Goal: Transaction & Acquisition: Purchase product/service

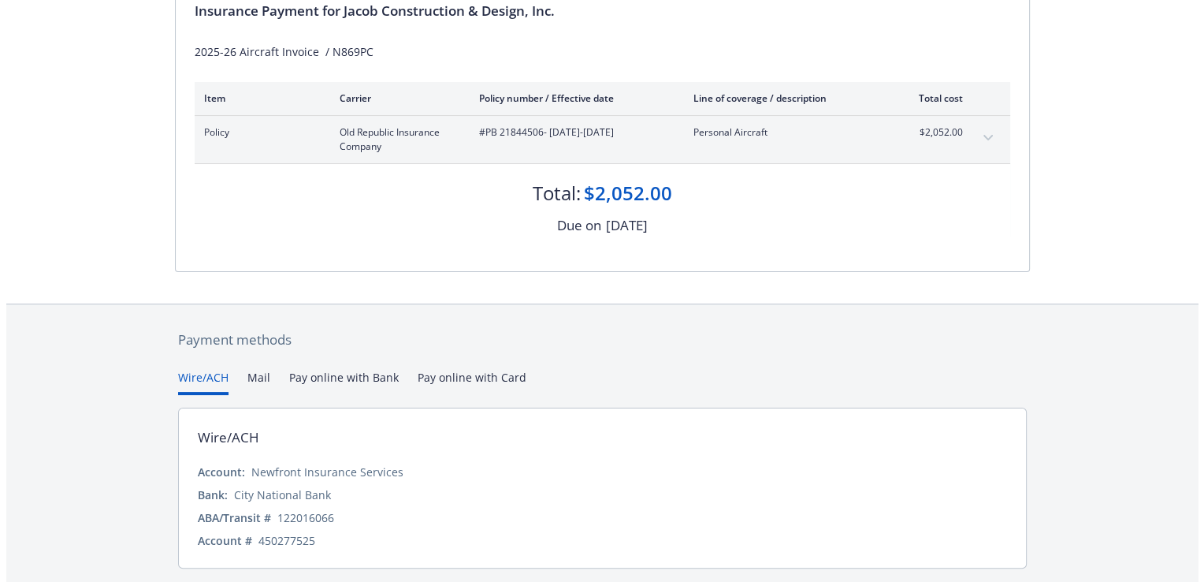
scroll to position [270, 0]
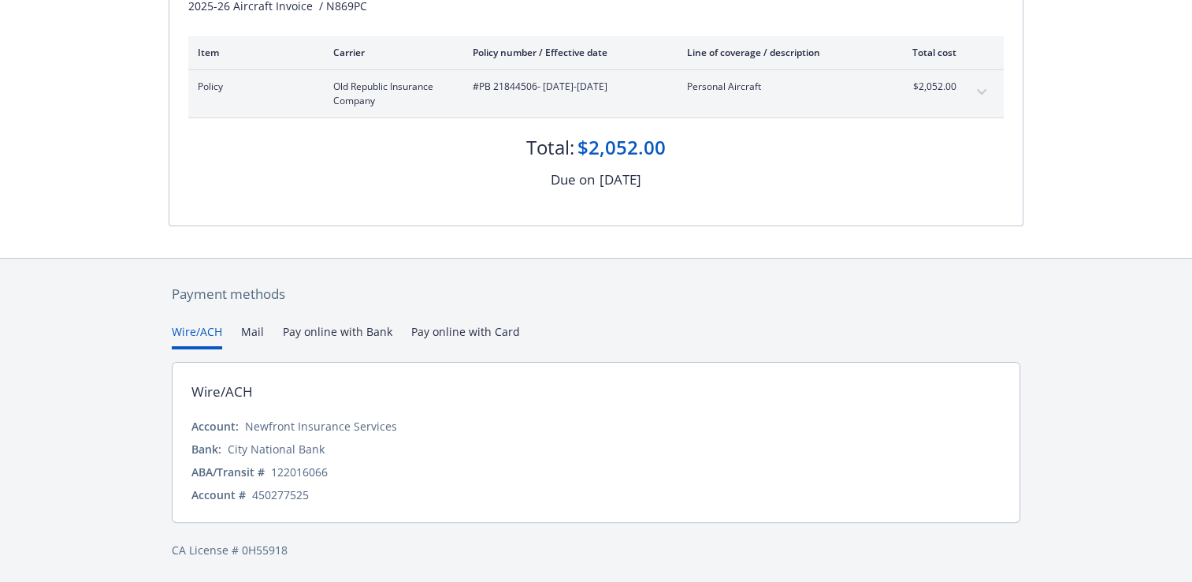
click at [214, 336] on button "Wire/ACH" at bounding box center [197, 336] width 50 height 26
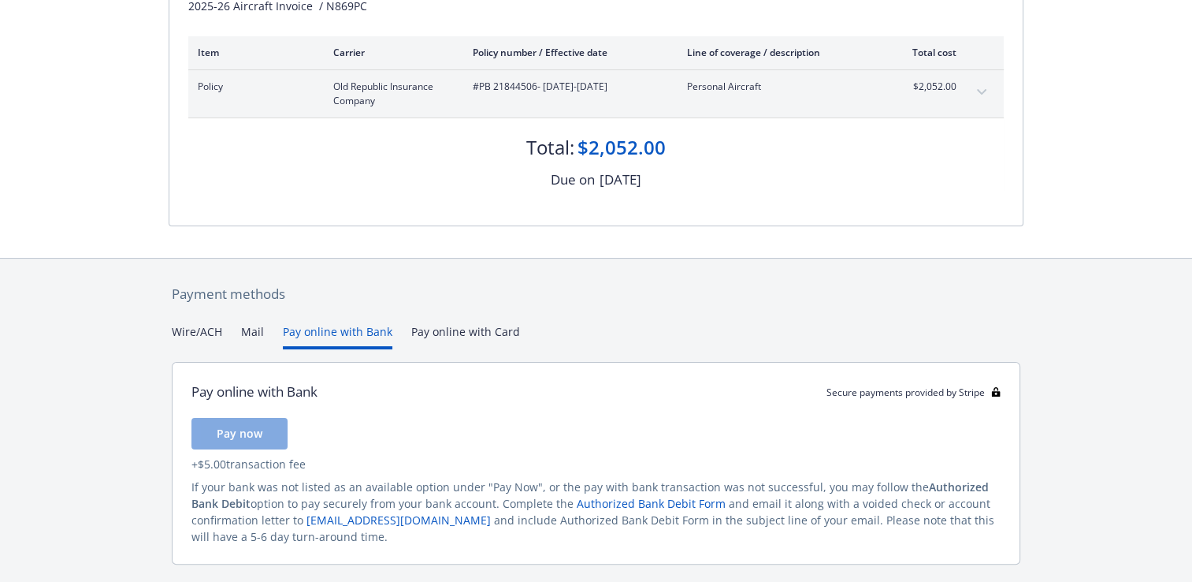
click at [296, 333] on button "Pay online with Bank" at bounding box center [338, 336] width 110 height 26
click at [278, 424] on button "Pay now" at bounding box center [240, 434] width 96 height 32
click at [238, 432] on span "Pay now" at bounding box center [240, 433] width 46 height 15
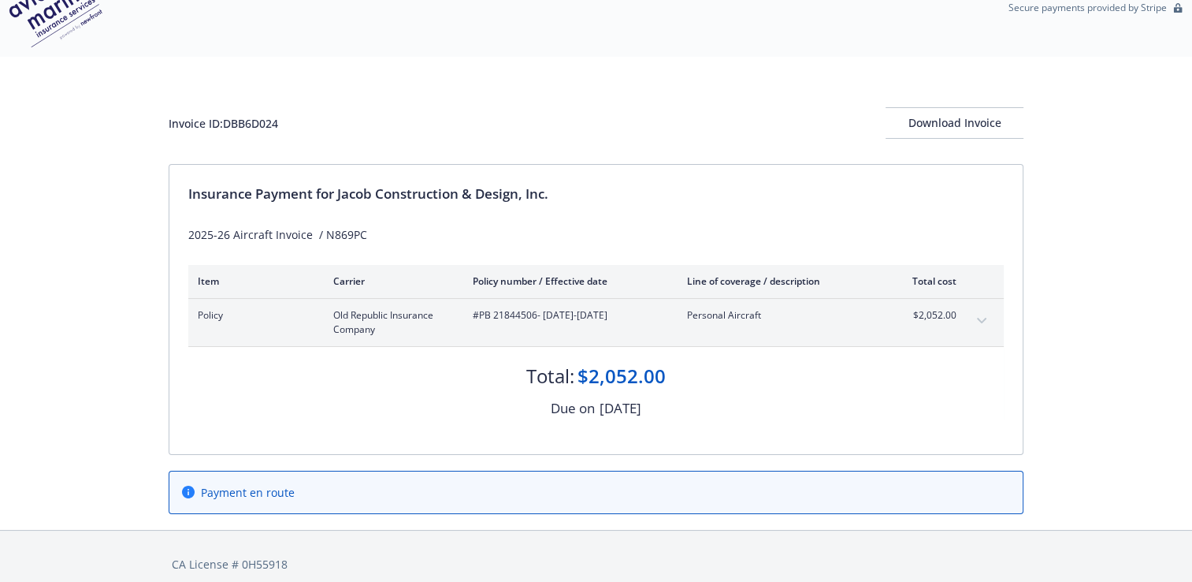
scroll to position [54, 0]
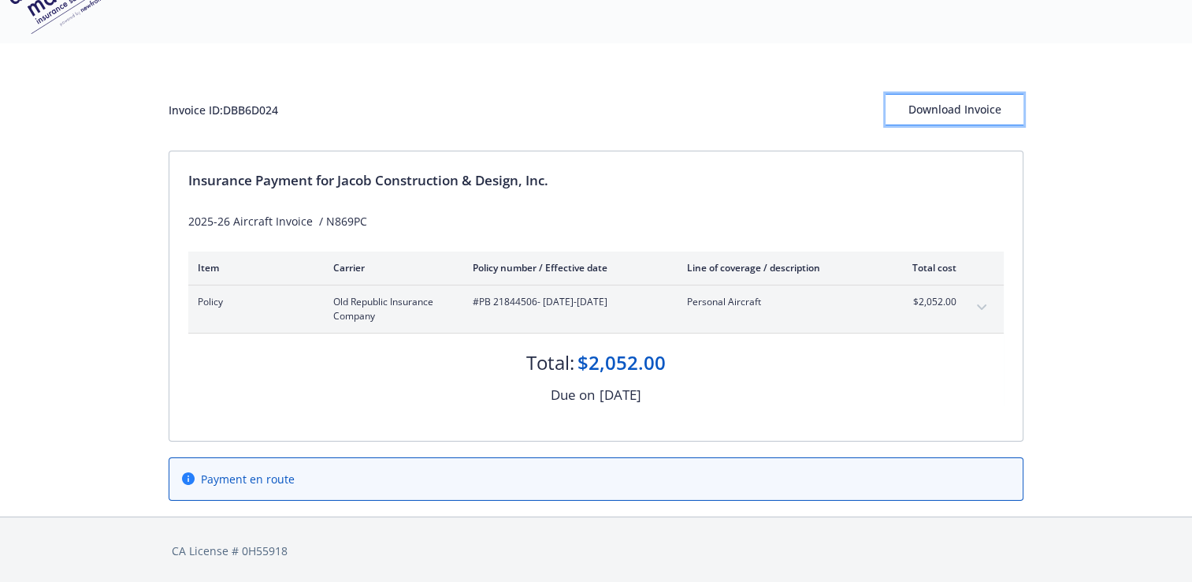
click at [974, 106] on div "Download Invoice" at bounding box center [955, 110] width 138 height 30
